Goal: Transaction & Acquisition: Purchase product/service

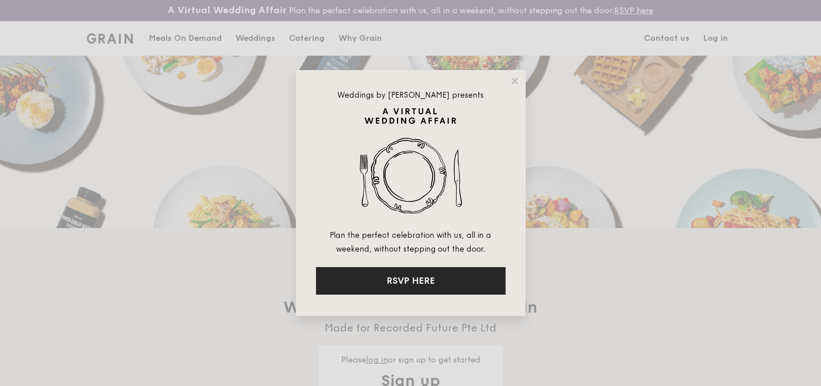
click at [391, 285] on button "RSVP HERE" at bounding box center [411, 281] width 190 height 28
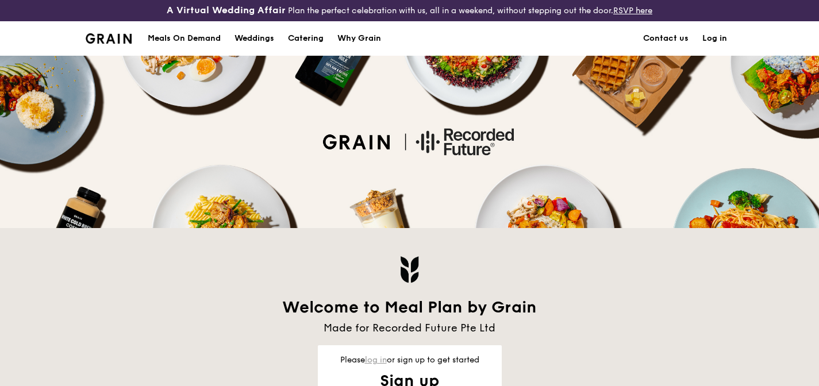
click at [380, 362] on link "log in" at bounding box center [376, 360] width 22 height 10
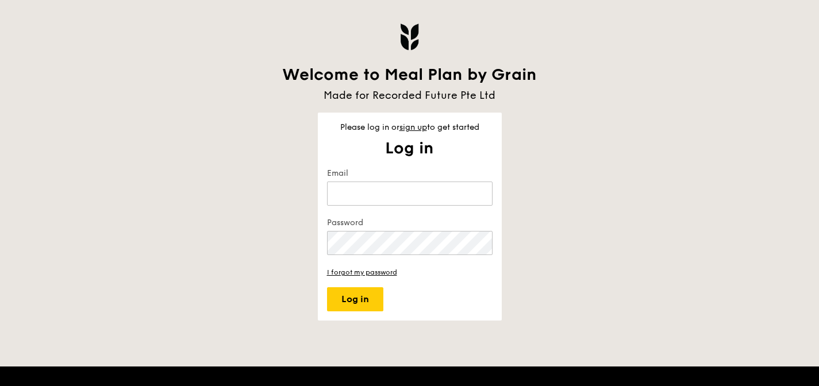
click at [476, 194] on keeper-lock "Open Keeper Popup" at bounding box center [479, 194] width 14 height 14
type input "susie.chua@recordedfuture.com"
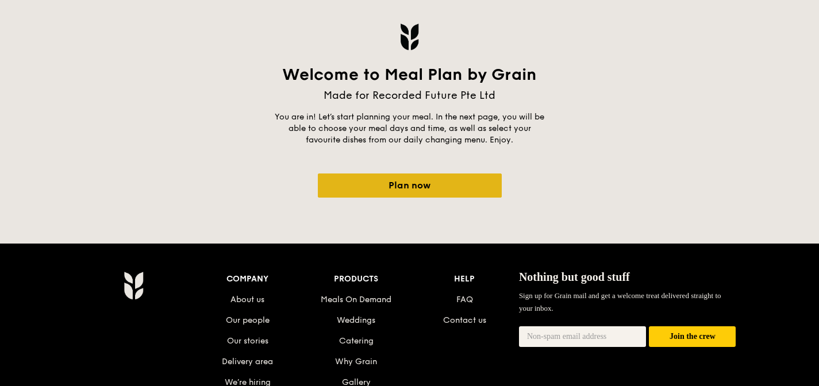
click at [429, 180] on link "Plan now" at bounding box center [410, 186] width 184 height 24
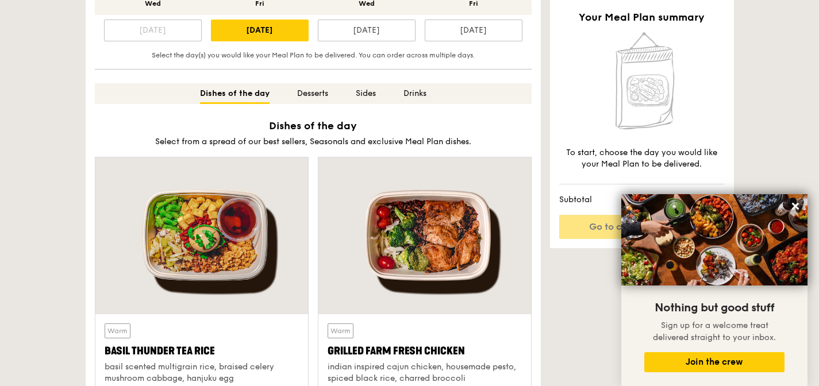
scroll to position [394, 0]
click at [377, 33] on div "[DATE]" at bounding box center [367, 31] width 98 height 22
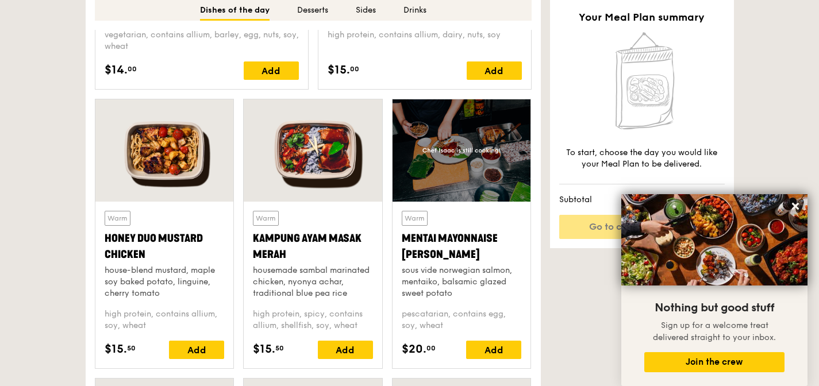
scroll to position [552, 0]
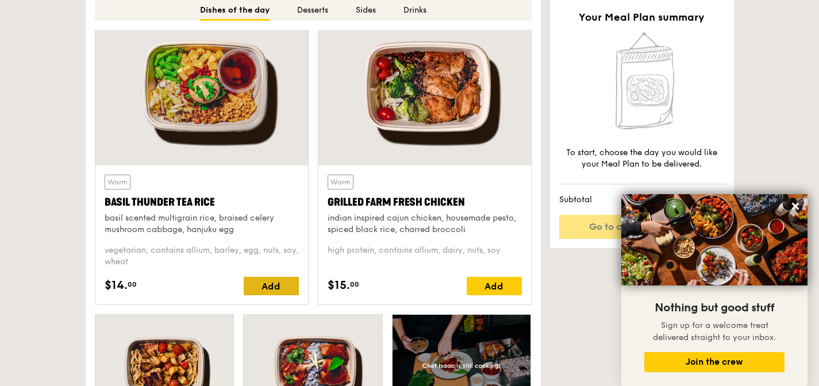
click at [281, 286] on div "Add" at bounding box center [271, 286] width 55 height 18
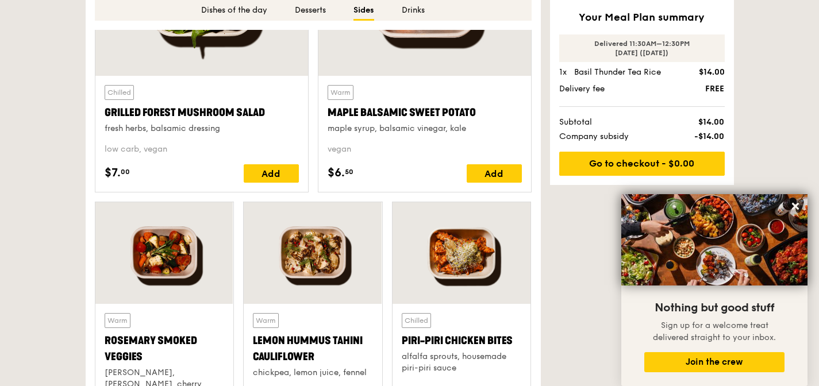
scroll to position [2175, 0]
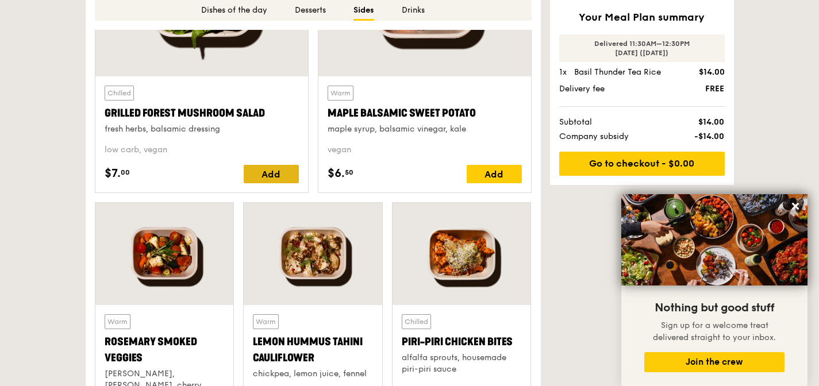
click at [263, 179] on div "Add" at bounding box center [271, 174] width 55 height 18
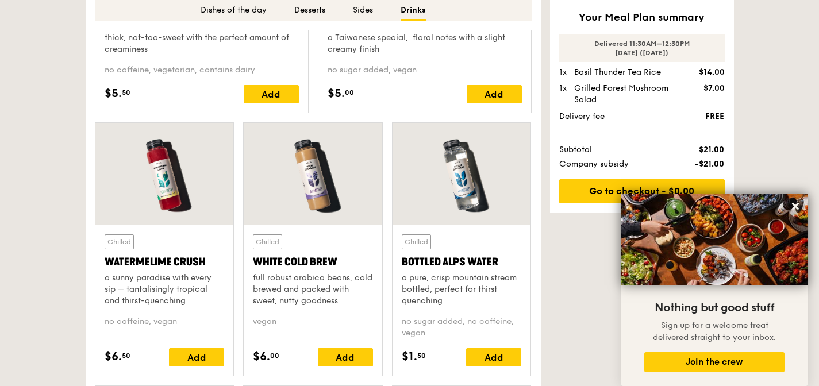
scroll to position [2911, 0]
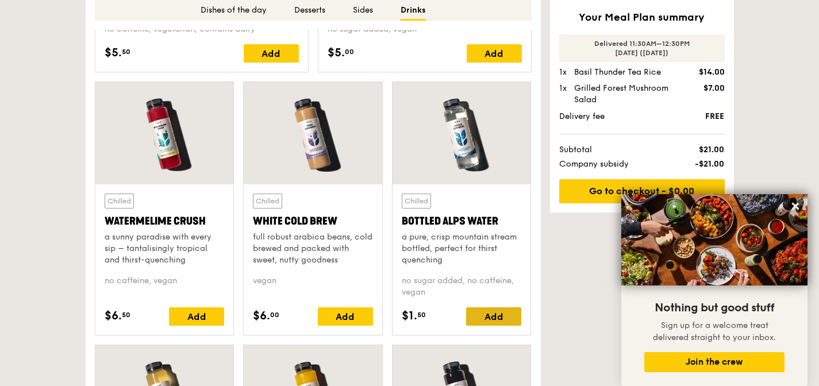
click at [485, 324] on div "Add" at bounding box center [493, 317] width 55 height 18
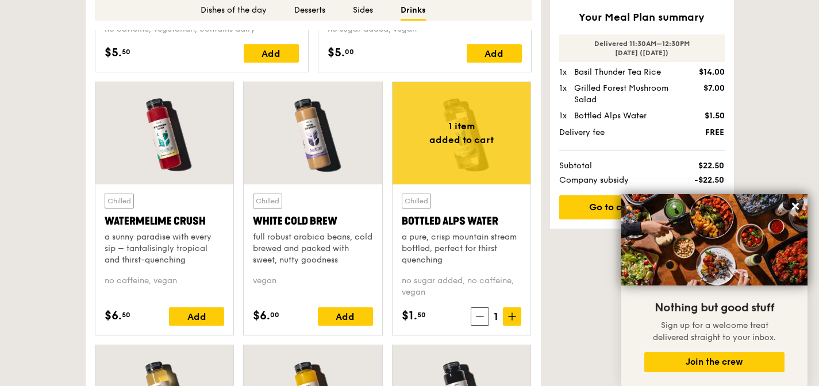
click at [485, 324] on div "1" at bounding box center [496, 317] width 51 height 18
click at [503, 319] on span at bounding box center [512, 317] width 18 height 18
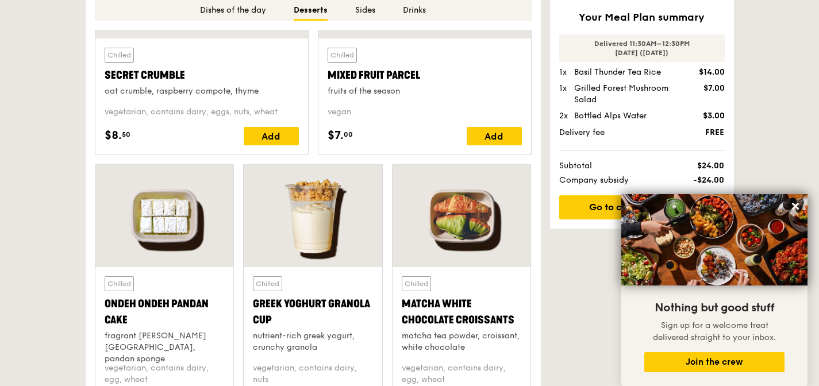
scroll to position [1508, 0]
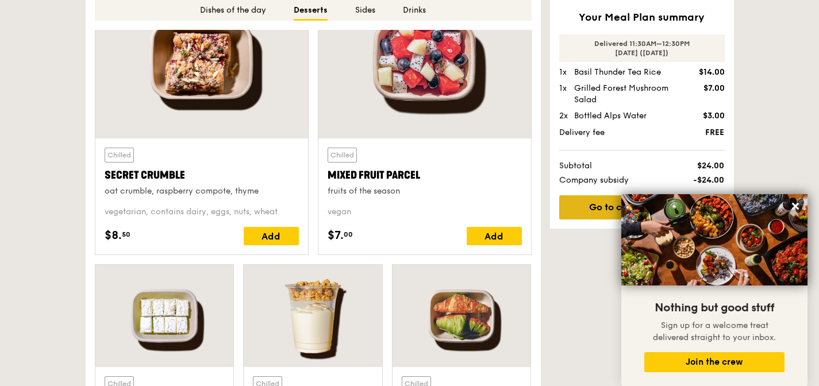
click at [586, 214] on link "Go to checkout - $0.00" at bounding box center [642, 207] width 166 height 24
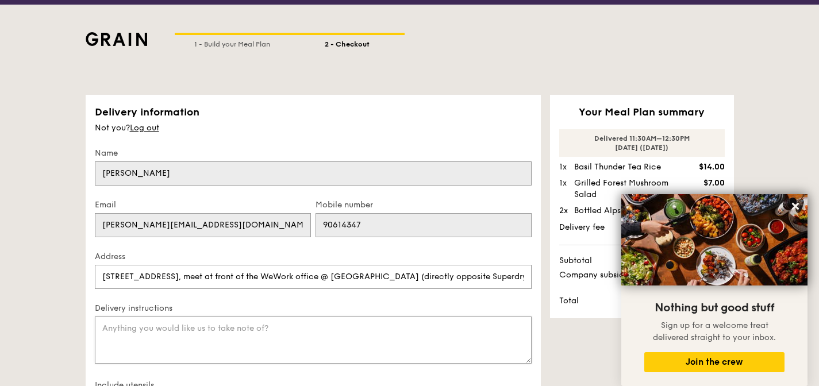
scroll to position [99, 0]
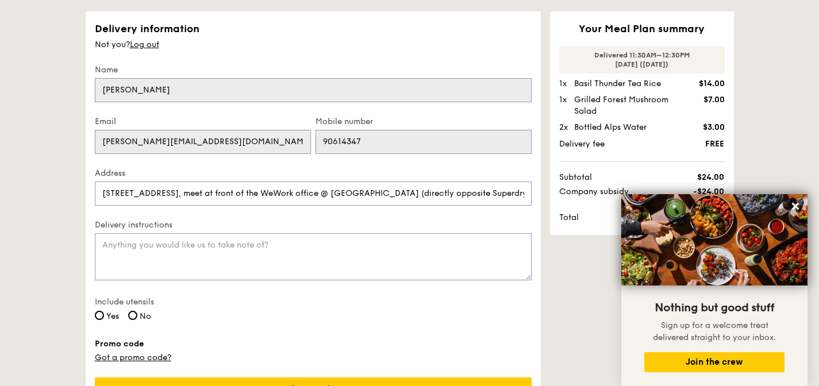
click at [146, 314] on span "No" at bounding box center [145, 317] width 11 height 10
click at [137, 314] on input "No" at bounding box center [132, 315] width 9 height 9
radio input "true"
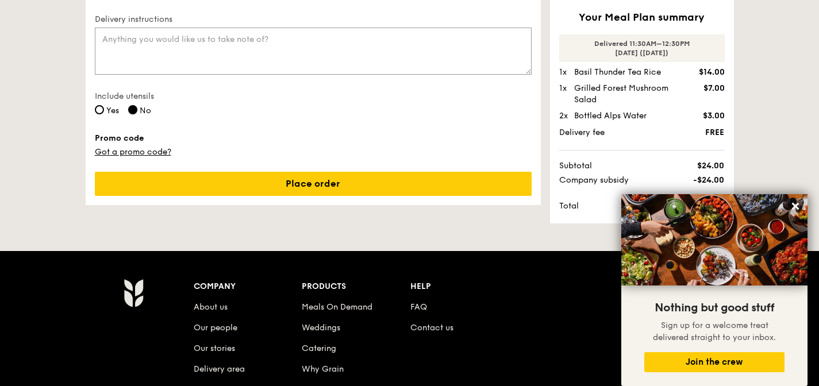
scroll to position [237, 0]
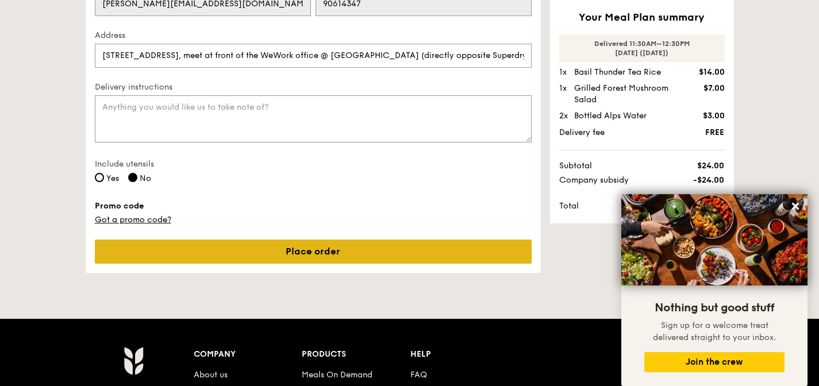
click at [373, 248] on link "Place order" at bounding box center [313, 252] width 437 height 24
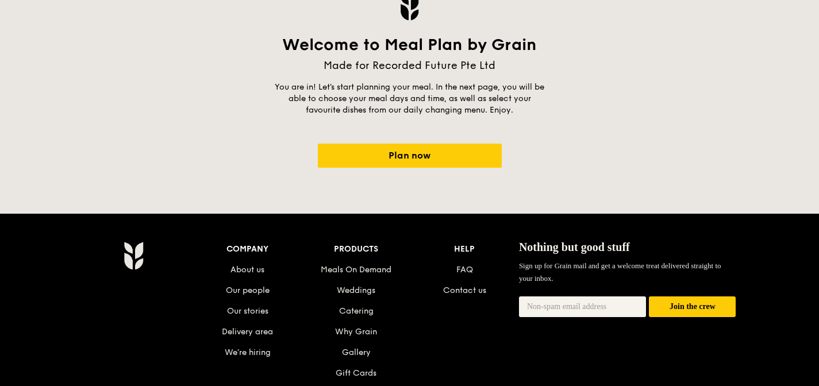
scroll to position [199, 0]
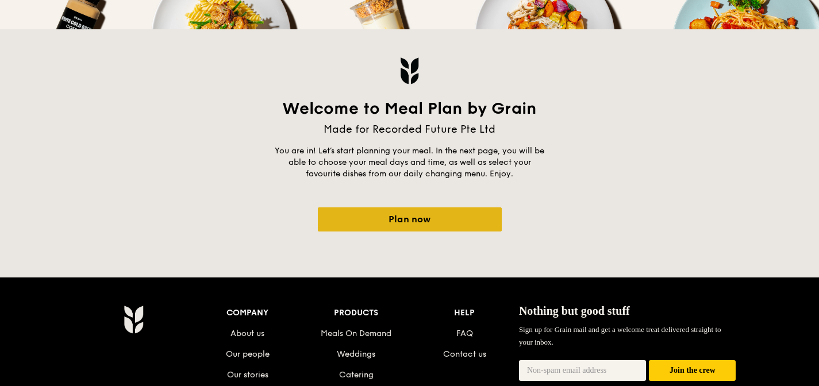
click at [392, 222] on link "Plan now" at bounding box center [410, 220] width 184 height 24
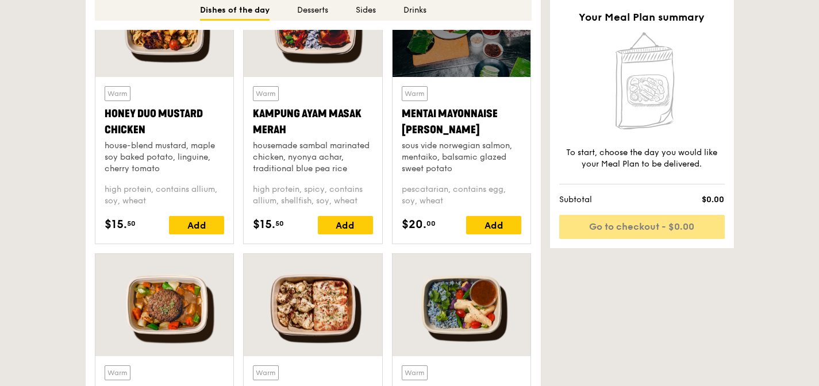
scroll to position [1127, 0]
